Goal: Transaction & Acquisition: Obtain resource

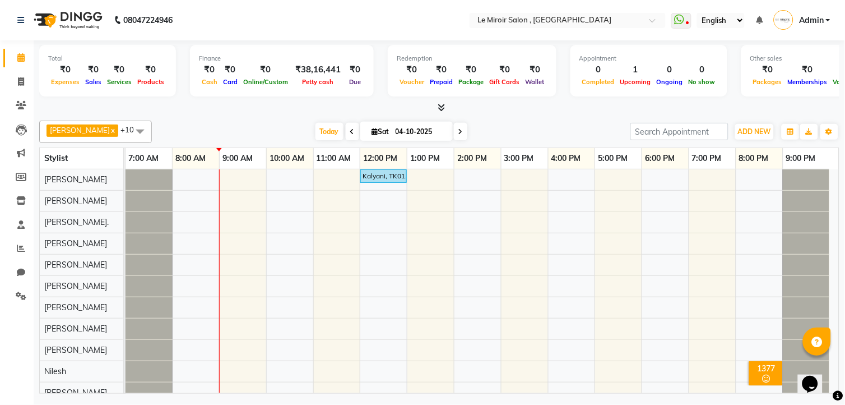
click at [286, 203] on div "Kalyani, TK01, 12:00 PM-01:00 PM, Women Haircut" at bounding box center [483, 286] width 714 height 234
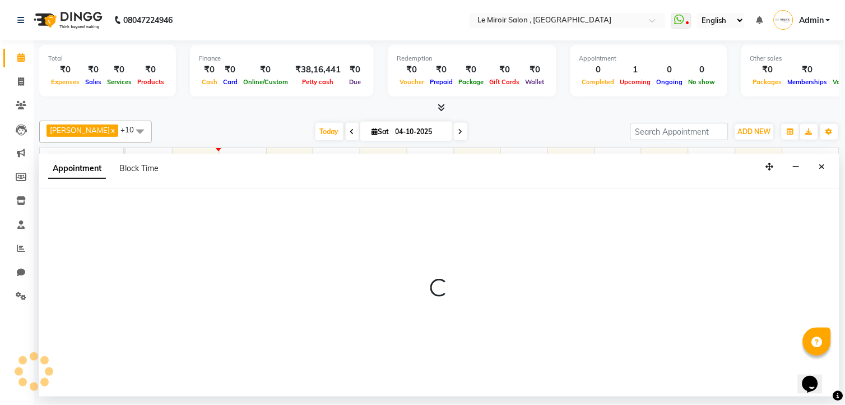
select select "39215"
select select "600"
select select "tentative"
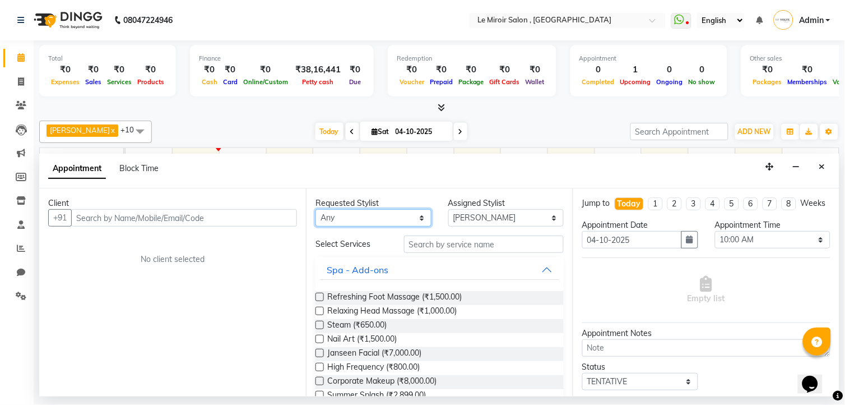
click at [363, 216] on select "Any [PERSON_NAME] [PERSON_NAME] [PERSON_NAME] Jaan Khan [PERSON_NAME]. [PERSON_…" at bounding box center [374, 217] width 116 height 17
select select "39215"
click at [316, 209] on select "Any [PERSON_NAME] [PERSON_NAME] [PERSON_NAME] Jaan Khan [PERSON_NAME]. [PERSON_…" at bounding box center [374, 217] width 116 height 17
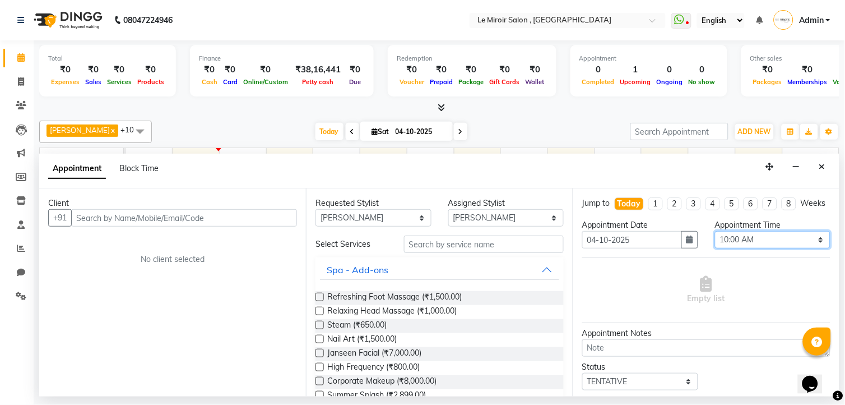
click at [775, 248] on select "Select 08:00 AM 08:15 AM 08:30 AM 08:45 AM 09:00 AM 09:15 AM 09:30 AM 09:45 AM …" at bounding box center [773, 239] width 116 height 17
select select "630"
click at [715, 241] on select "Select 08:00 AM 08:15 AM 08:30 AM 08:45 AM 09:00 AM 09:15 AM 09:30 AM 09:45 AM …" at bounding box center [773, 239] width 116 height 17
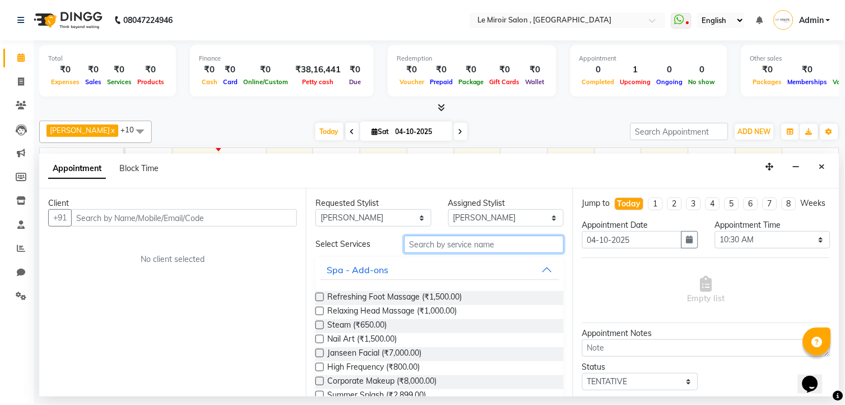
click at [432, 243] on input "text" at bounding box center [484, 243] width 160 height 17
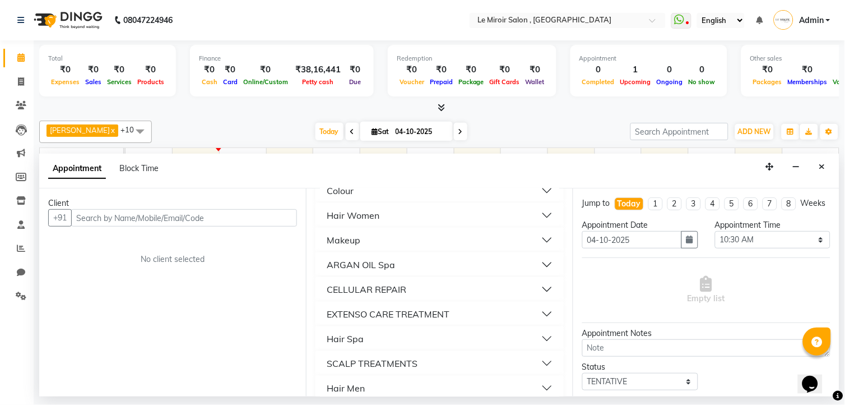
scroll to position [182, 0]
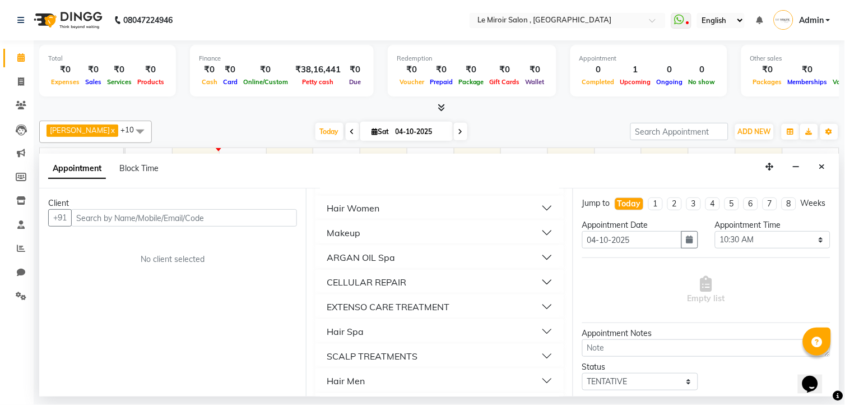
click at [363, 378] on div "Hair Men" at bounding box center [346, 380] width 38 height 13
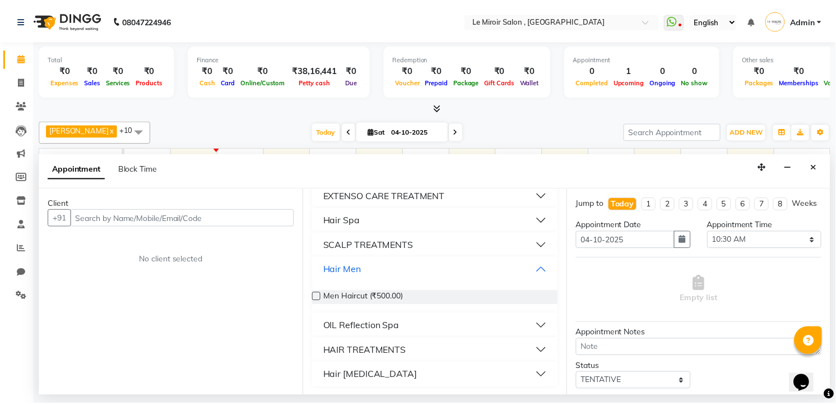
scroll to position [0, 0]
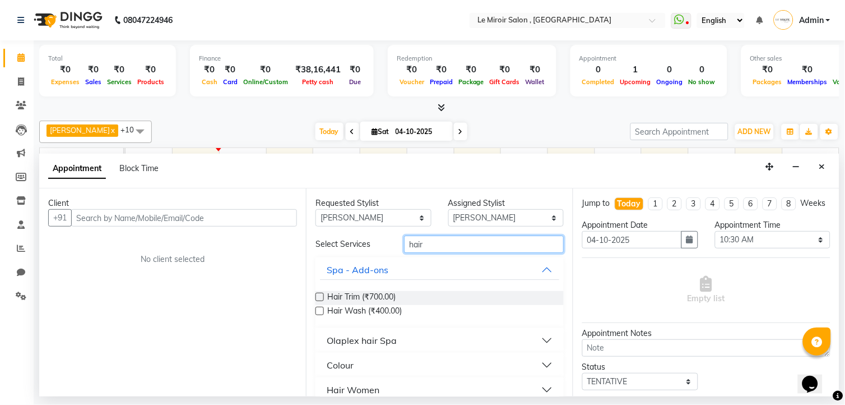
click at [435, 249] on input "hair" at bounding box center [484, 243] width 160 height 17
type input "hair cut"
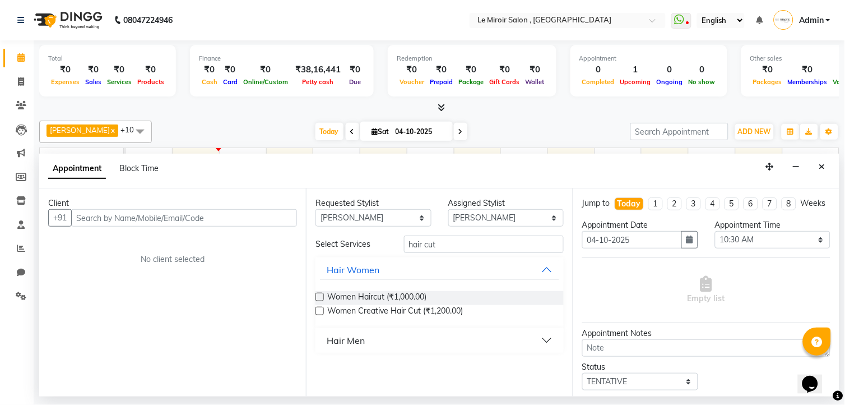
click at [368, 340] on button "Hair Men" at bounding box center [439, 340] width 239 height 20
click at [321, 372] on div at bounding box center [319, 370] width 7 height 12
click at [321, 364] on label at bounding box center [320, 367] width 8 height 8
click at [321, 365] on input "checkbox" at bounding box center [319, 368] width 7 height 7
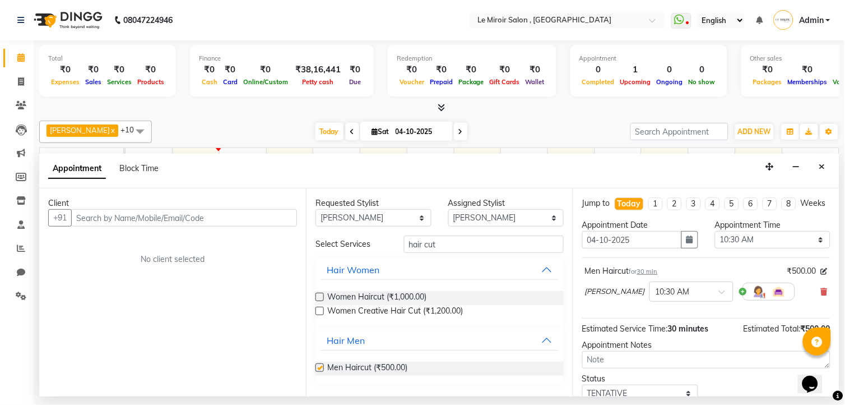
checkbox input "false"
click at [123, 213] on input "text" at bounding box center [184, 217] width 226 height 17
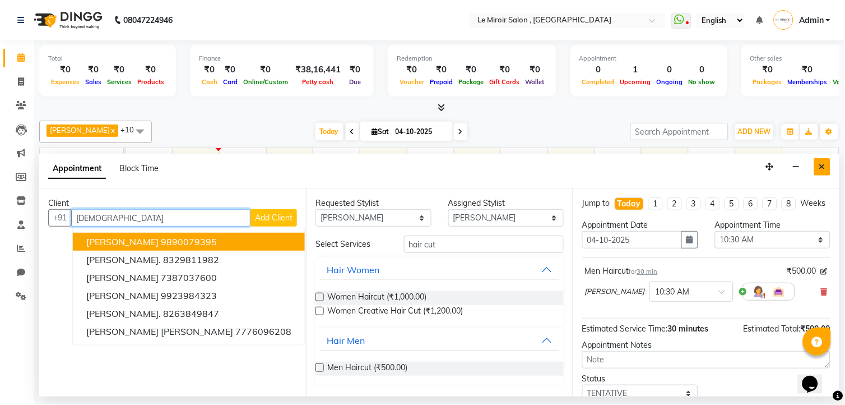
type input "[DEMOGRAPHIC_DATA]"
click at [827, 169] on button "Close" at bounding box center [823, 166] width 16 height 17
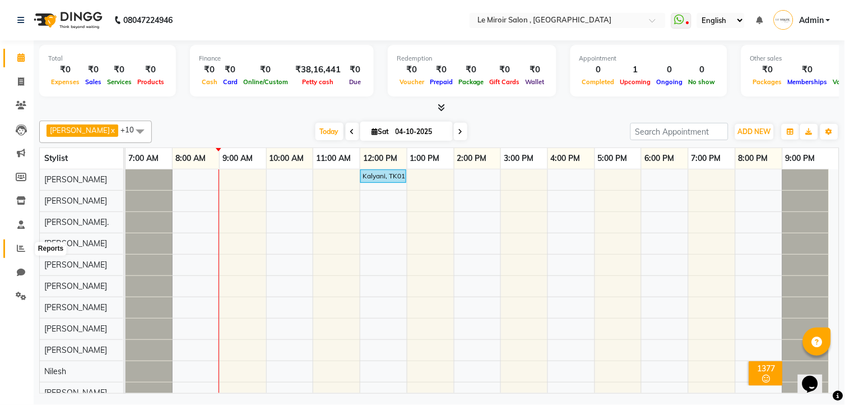
click at [17, 254] on span at bounding box center [21, 248] width 20 height 13
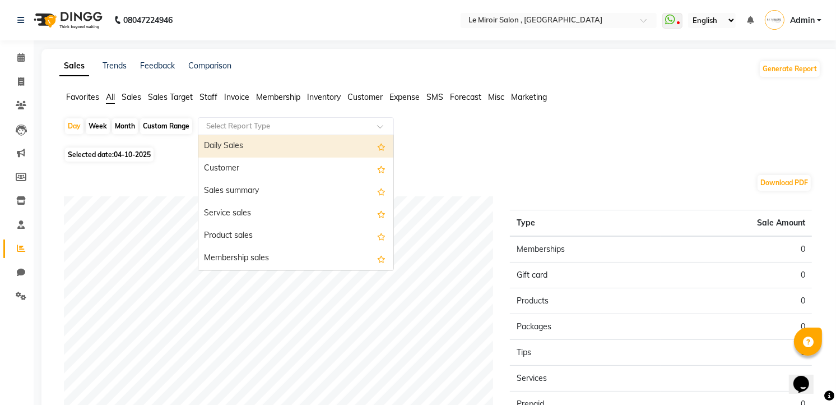
click at [283, 129] on input "text" at bounding box center [284, 126] width 161 height 11
click at [272, 148] on div "Daily Sales" at bounding box center [295, 146] width 195 height 22
select select "full_report"
select select "csv"
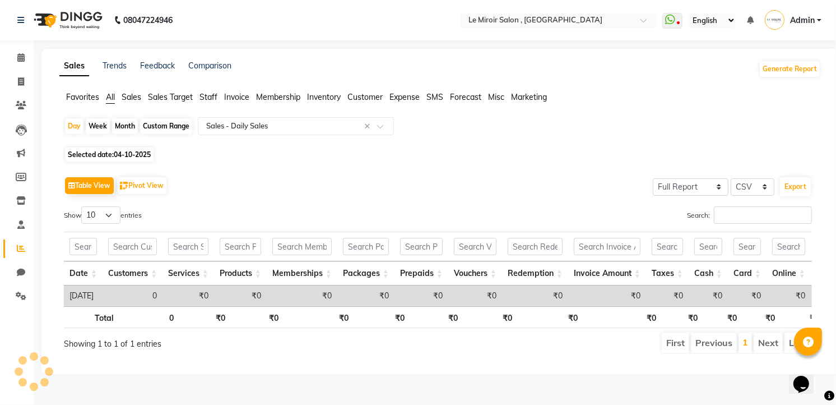
click at [156, 127] on div "Custom Range" at bounding box center [166, 126] width 52 height 16
select select "10"
select select "2025"
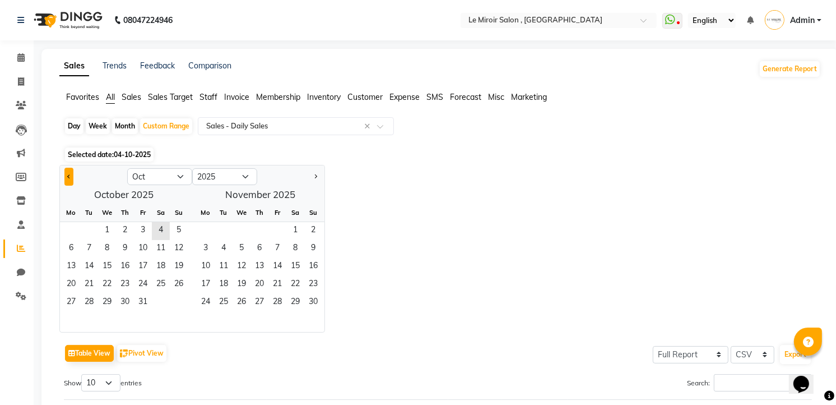
click at [70, 178] on button "Previous month" at bounding box center [68, 177] width 9 height 18
select select "9"
click at [71, 229] on span "1" at bounding box center [71, 231] width 18 height 18
click at [89, 303] on span "30" at bounding box center [89, 303] width 18 height 18
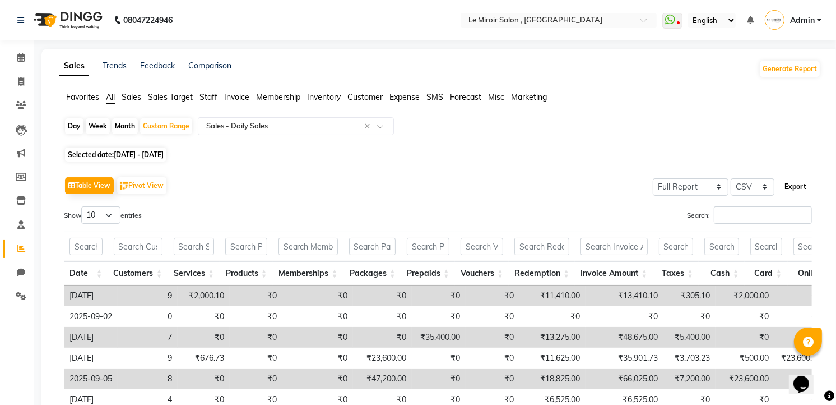
click at [797, 188] on button "Export" at bounding box center [795, 186] width 31 height 19
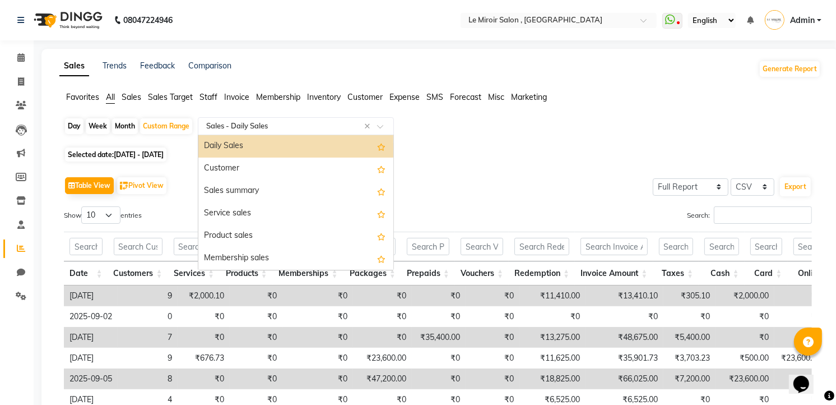
click at [286, 124] on input "text" at bounding box center [284, 126] width 161 height 11
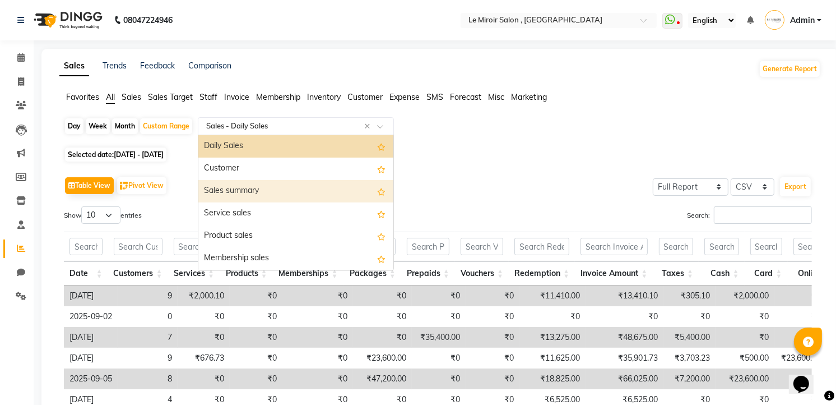
click at [253, 189] on div "Sales summary" at bounding box center [295, 191] width 195 height 22
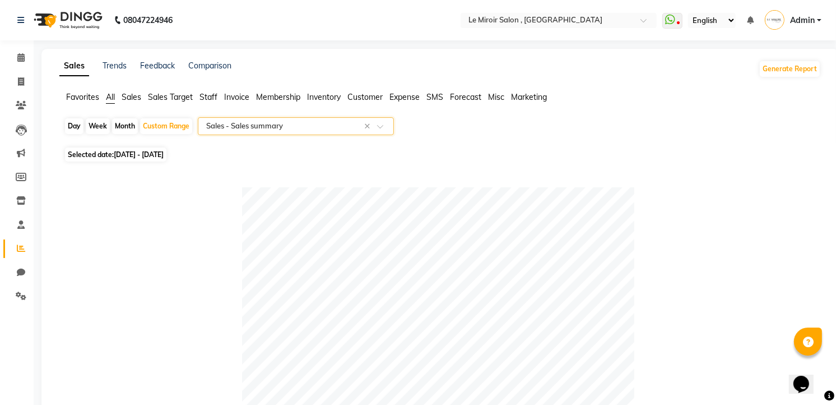
click at [257, 125] on input "text" at bounding box center [284, 126] width 161 height 11
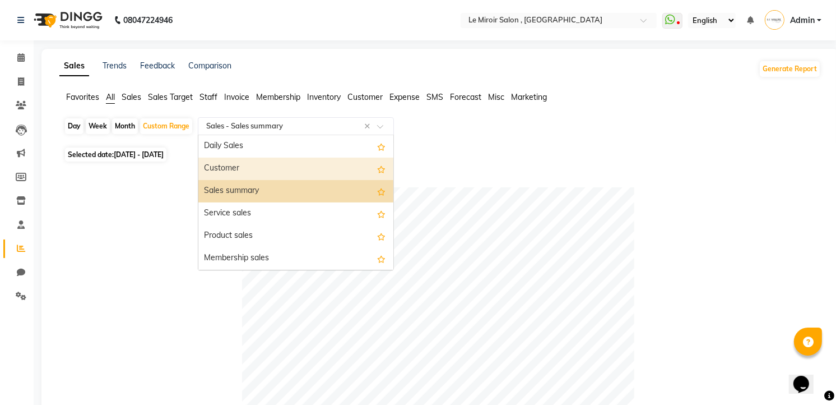
click at [251, 170] on div "Customer" at bounding box center [295, 169] width 195 height 22
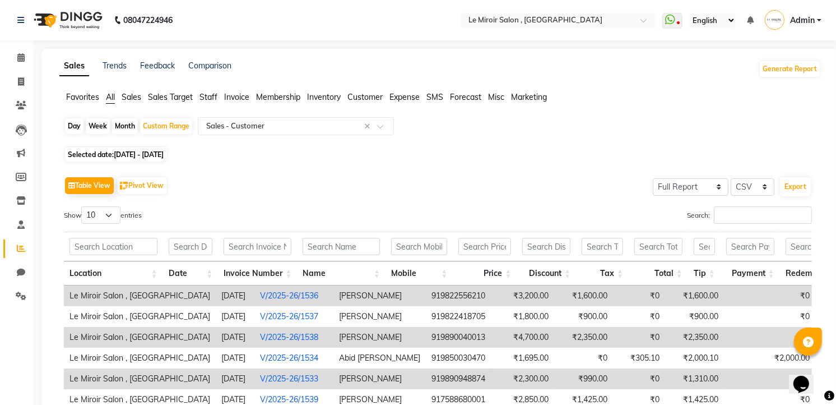
click at [783, 234] on th at bounding box center [813, 247] width 66 height 30
click at [793, 189] on button "Export" at bounding box center [795, 186] width 31 height 19
